Goal: Task Accomplishment & Management: Use online tool/utility

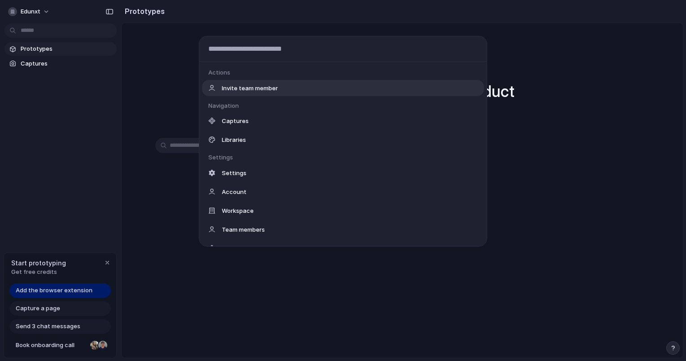
click at [61, 24] on body "edunxt Prototypes Captures Start prototyping Get free credits Add the browser e…" at bounding box center [343, 180] width 686 height 361
click at [195, 240] on div "Actions Invite team member Navigation Captures Libraries Settings Settings Acco…" at bounding box center [343, 180] width 686 height 361
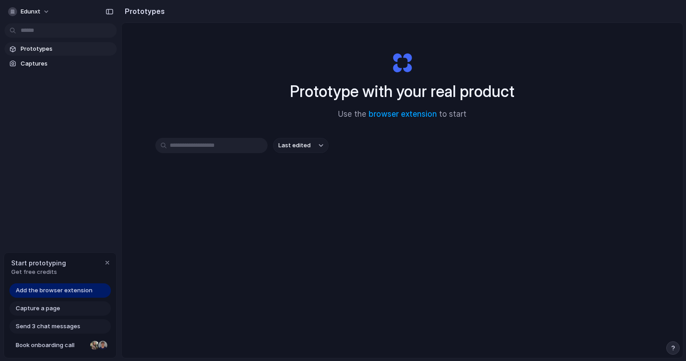
click at [216, 146] on input "text" at bounding box center [211, 145] width 112 height 15
click at [222, 132] on div "Prototype with your real product Use the browser extension to start Last edited" at bounding box center [402, 214] width 561 height 382
click at [202, 150] on input "text" at bounding box center [211, 145] width 112 height 15
type input "***"
click at [42, 63] on span "Captures" at bounding box center [67, 63] width 92 height 9
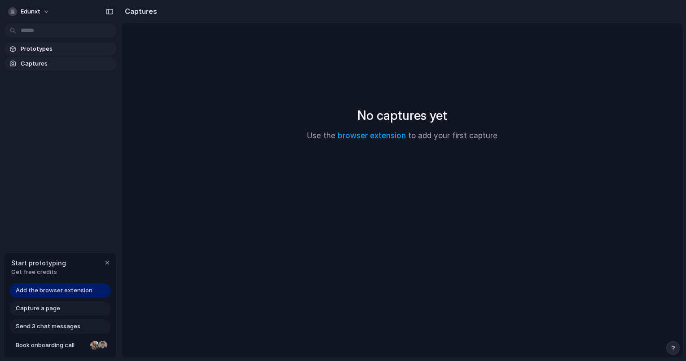
click at [52, 54] on link "Prototypes" at bounding box center [60, 48] width 112 height 13
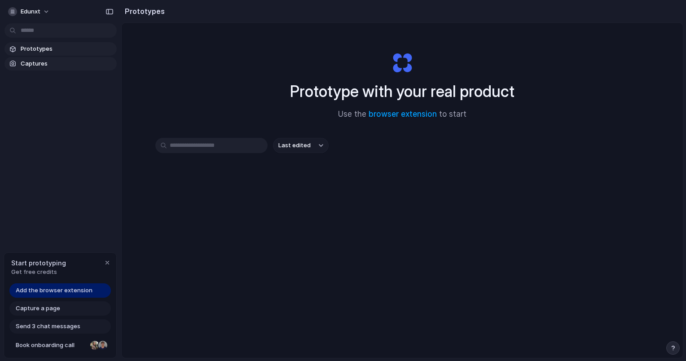
click at [45, 63] on span "Captures" at bounding box center [67, 63] width 92 height 9
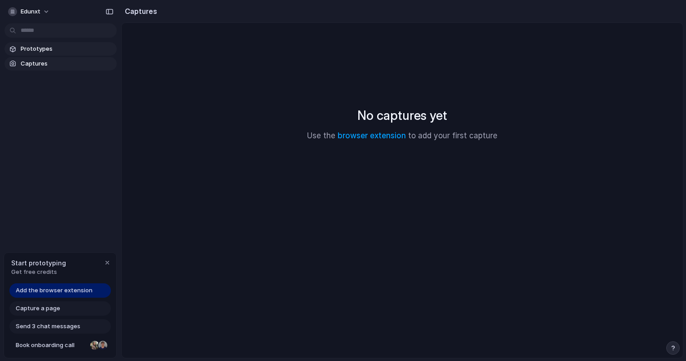
click at [43, 48] on span "Prototypes" at bounding box center [67, 48] width 92 height 9
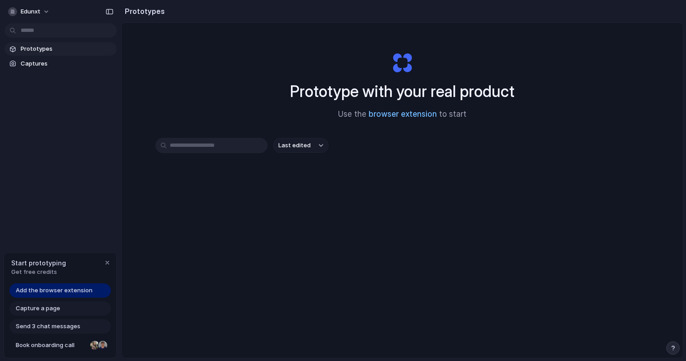
click at [415, 111] on link "browser extension" at bounding box center [403, 114] width 68 height 9
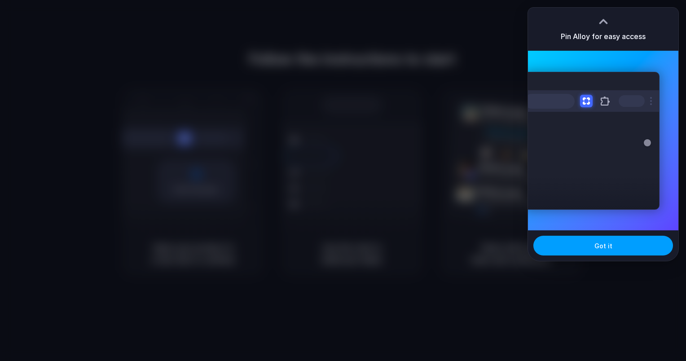
click at [601, 245] on span "Got it" at bounding box center [603, 245] width 18 height 9
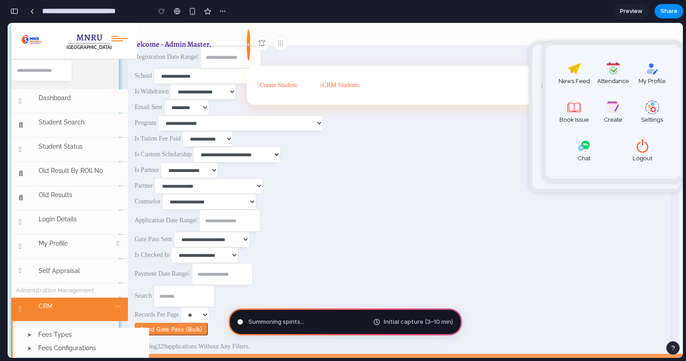
scroll to position [167, 0]
type input "**********"
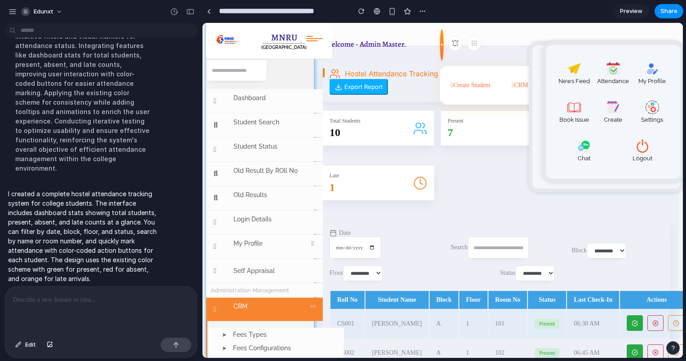
scroll to position [5, 0]
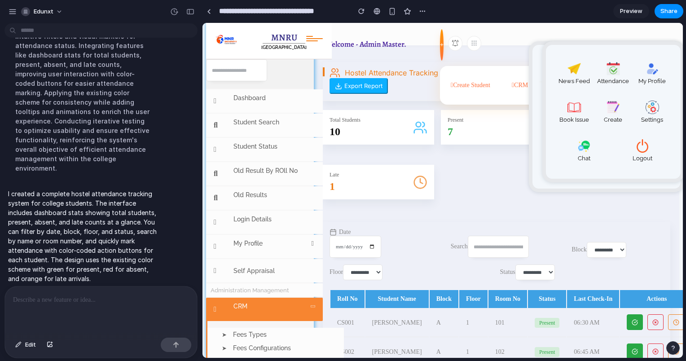
click at [365, 272] on select "**********" at bounding box center [363, 272] width 40 height 16
click at [591, 250] on select "**********" at bounding box center [607, 250] width 40 height 16
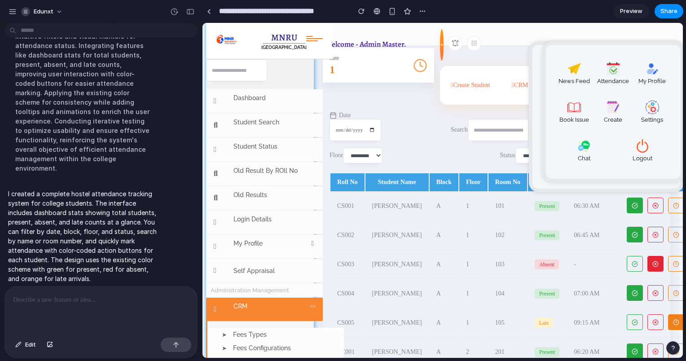
scroll to position [0, 0]
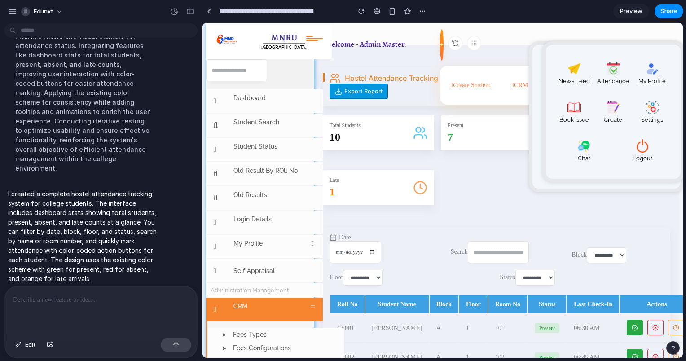
click at [351, 93] on button "Export Report" at bounding box center [359, 91] width 58 height 16
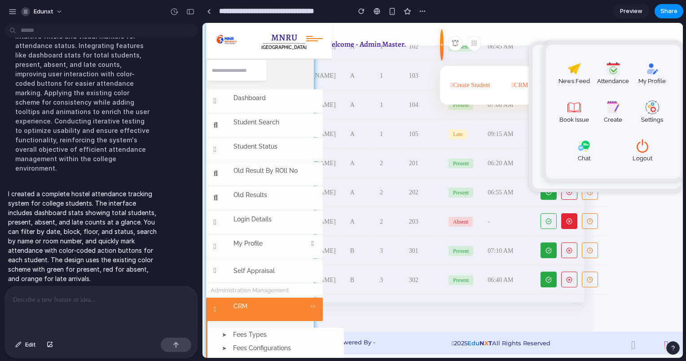
scroll to position [314, 97]
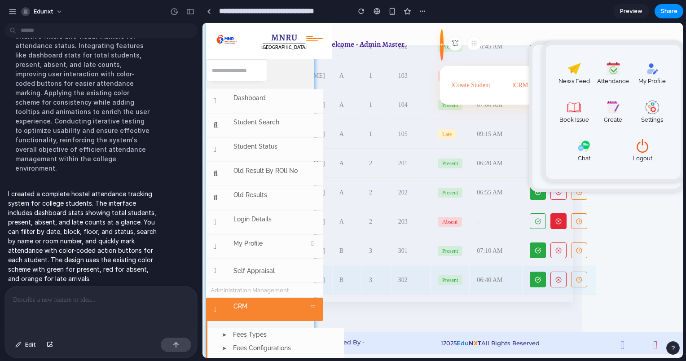
click at [571, 275] on button at bounding box center [579, 280] width 16 height 16
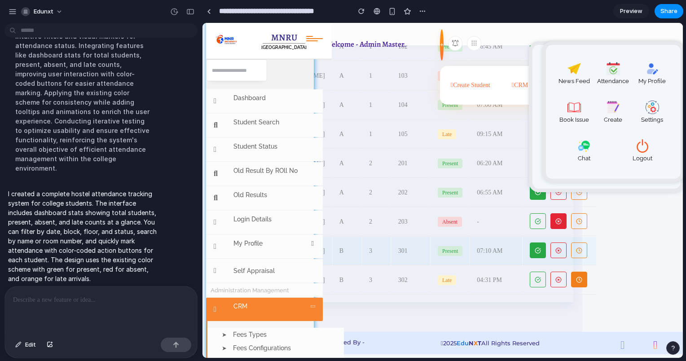
click at [550, 247] on button at bounding box center [558, 250] width 16 height 16
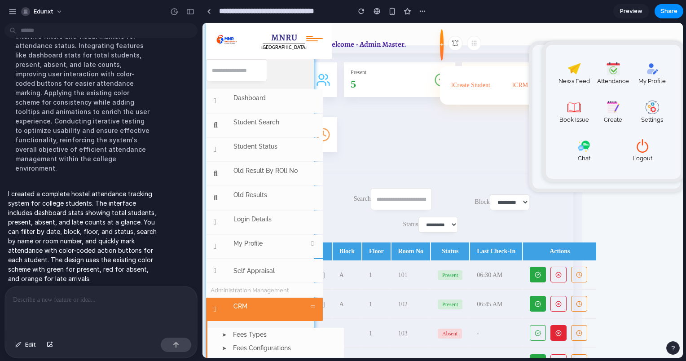
scroll to position [54, 97]
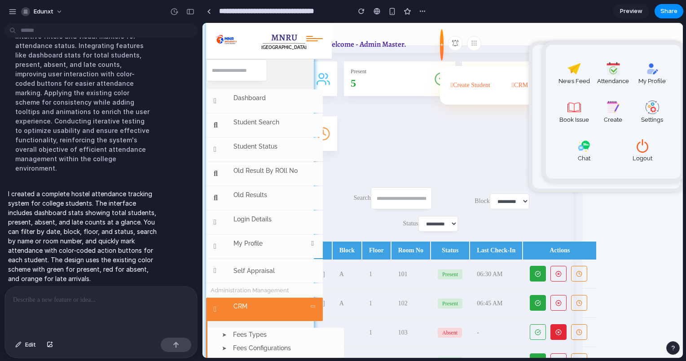
click at [510, 201] on select "**********" at bounding box center [510, 201] width 40 height 16
select select "*"
click at [490, 193] on select "**********" at bounding box center [510, 201] width 40 height 16
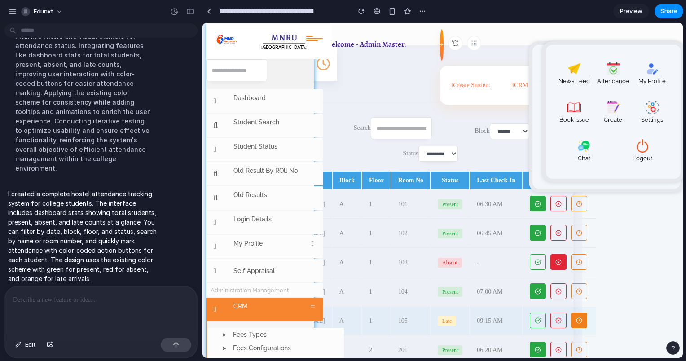
scroll to position [123, 97]
click at [550, 265] on button at bounding box center [558, 263] width 16 height 16
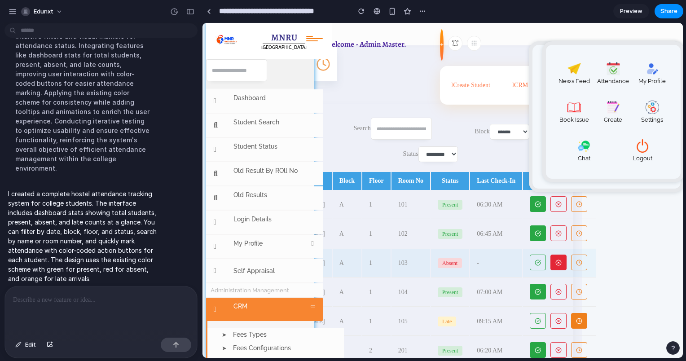
click at [548, 250] on td at bounding box center [559, 263] width 73 height 28
click at [550, 264] on button at bounding box center [558, 263] width 16 height 16
click at [530, 266] on button at bounding box center [538, 263] width 16 height 16
click at [550, 265] on button at bounding box center [558, 263] width 16 height 16
click at [576, 264] on circle at bounding box center [578, 262] width 5 height 5
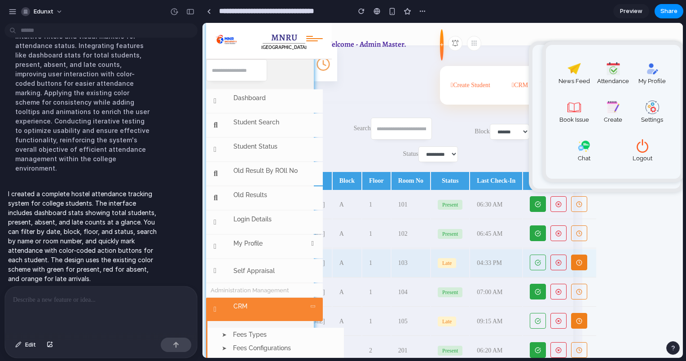
click at [550, 266] on button at bounding box center [558, 263] width 16 height 16
click at [530, 264] on button at bounding box center [538, 263] width 16 height 16
click at [535, 263] on div at bounding box center [560, 263] width 60 height 17
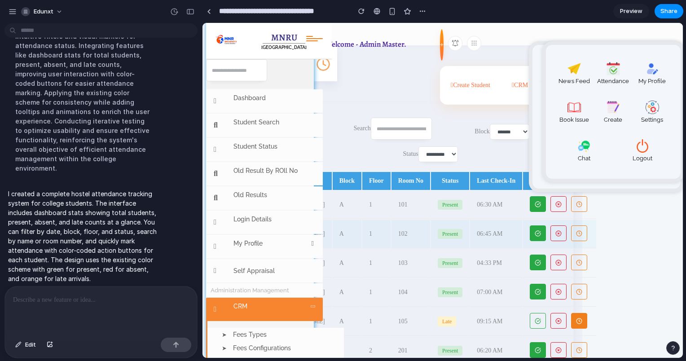
click at [550, 236] on button at bounding box center [558, 233] width 16 height 16
click at [571, 236] on button at bounding box center [579, 233] width 16 height 16
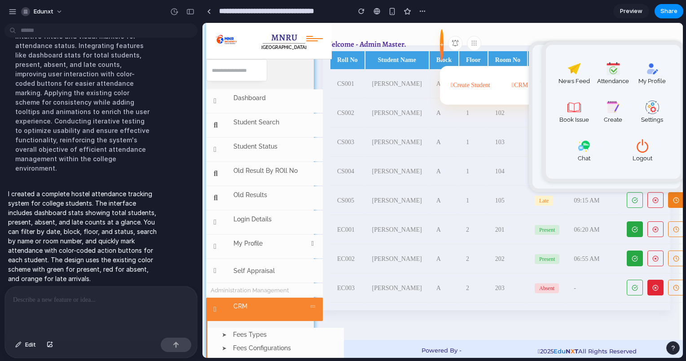
scroll to position [256, 0]
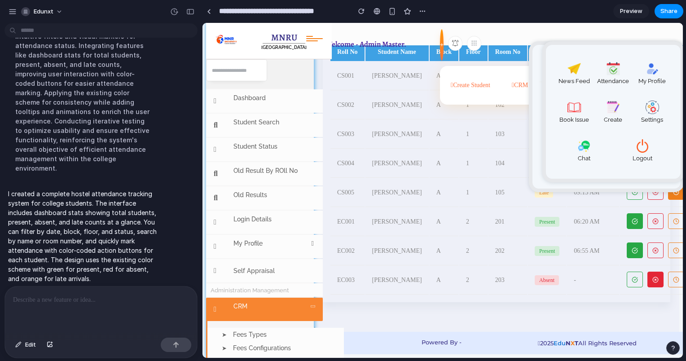
click at [637, 12] on span "Preview" at bounding box center [631, 11] width 22 height 9
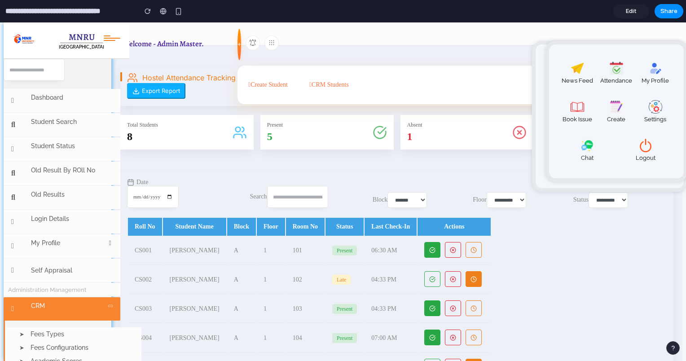
click at [622, 8] on link "Edit" at bounding box center [631, 11] width 36 height 14
